Goal: Task Accomplishment & Management: Manage account settings

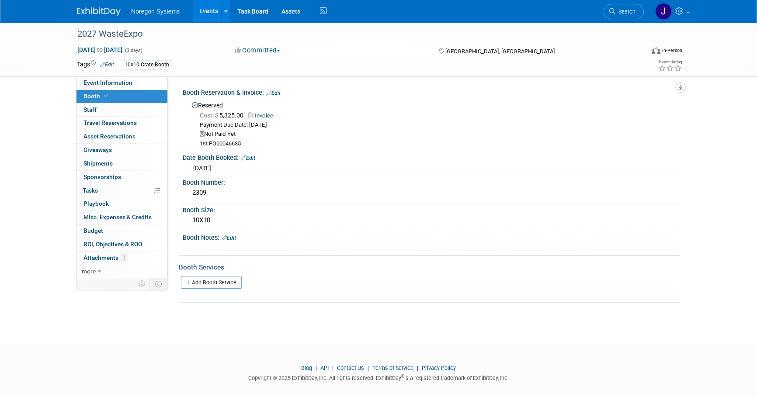
click at [96, 8] on img at bounding box center [99, 11] width 44 height 9
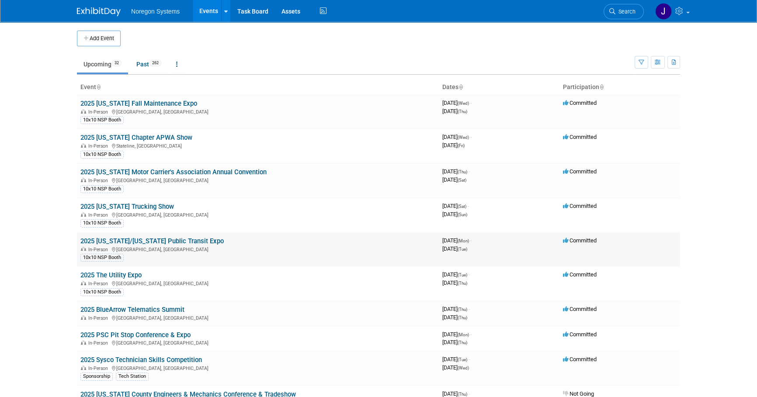
click at [162, 238] on link "2025 [US_STATE]/[US_STATE] Public Transit Expo" at bounding box center [151, 241] width 143 height 8
click at [0, 0] on div at bounding box center [0, 0] width 0 height 0
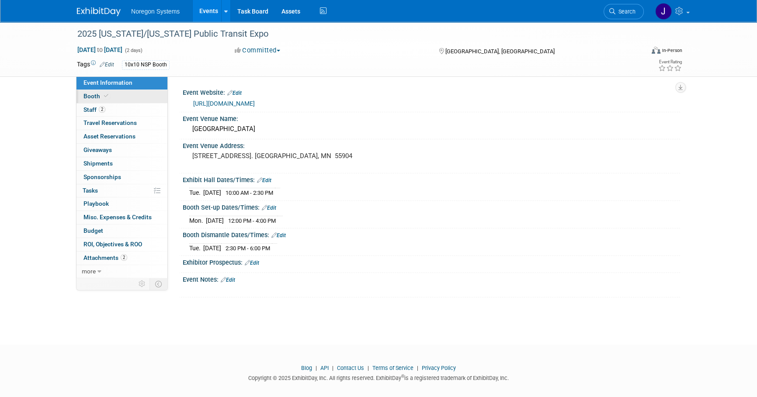
click at [131, 97] on link "Booth" at bounding box center [121, 96] width 91 height 13
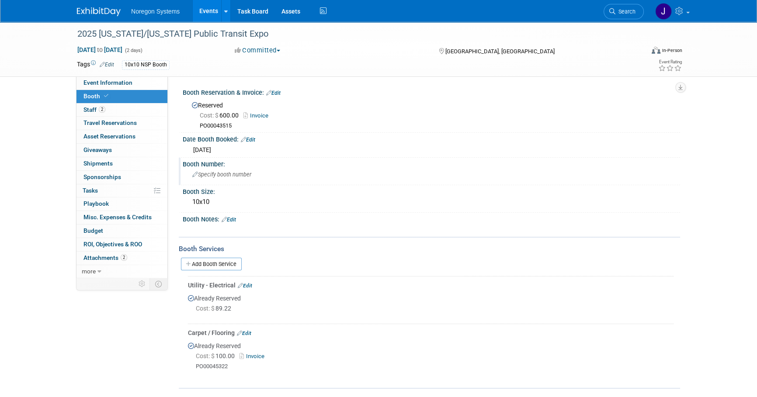
click at [218, 172] on span "Specify booth number" at bounding box center [221, 174] width 59 height 7
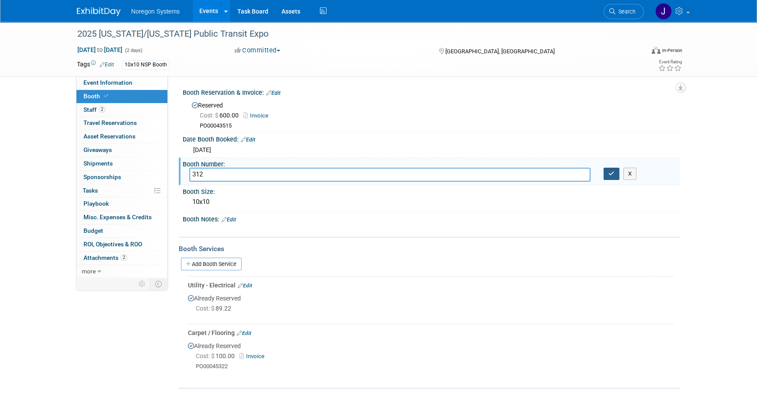
type input "312"
click at [610, 175] on icon "button" at bounding box center [611, 174] width 6 height 6
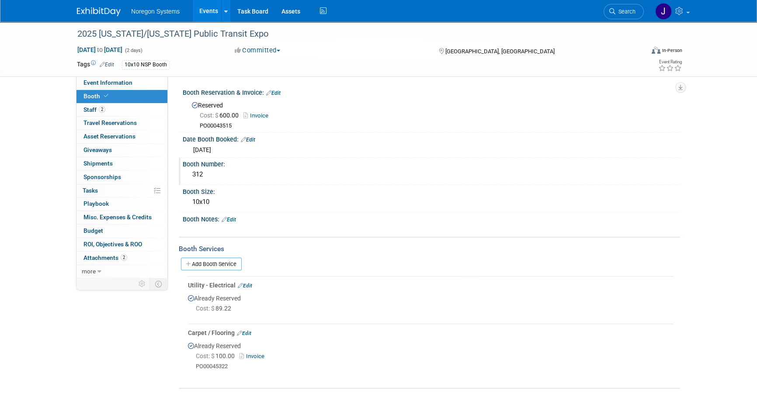
click at [207, 172] on div "312" at bounding box center [431, 175] width 484 height 14
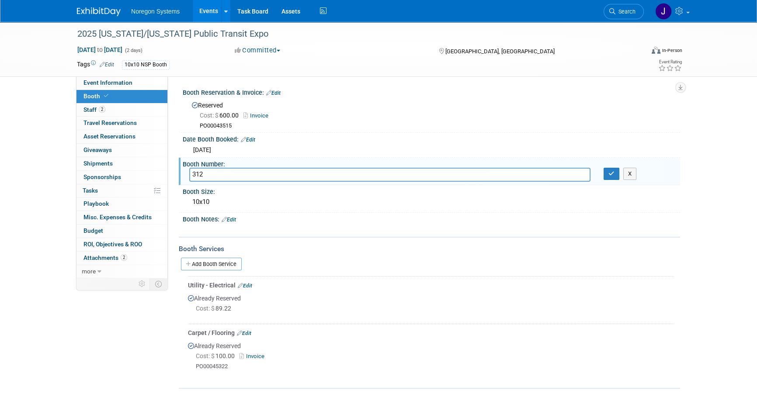
click at [194, 172] on input "312" at bounding box center [389, 175] width 401 height 14
type input "12"
click at [605, 173] on button "button" at bounding box center [611, 174] width 16 height 12
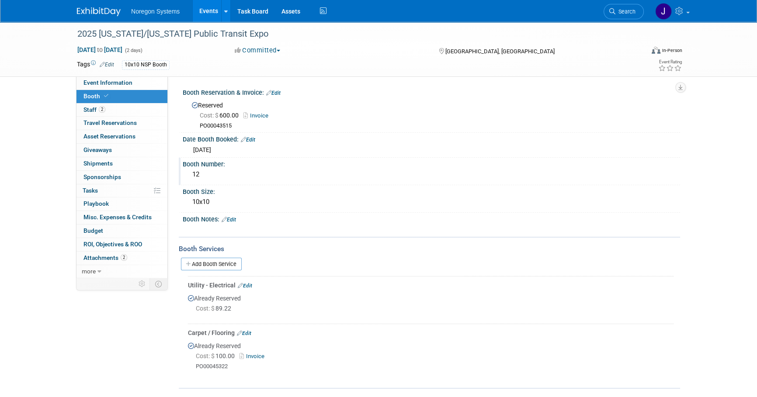
click at [86, 12] on img at bounding box center [99, 11] width 44 height 9
